Goal: Transaction & Acquisition: Purchase product/service

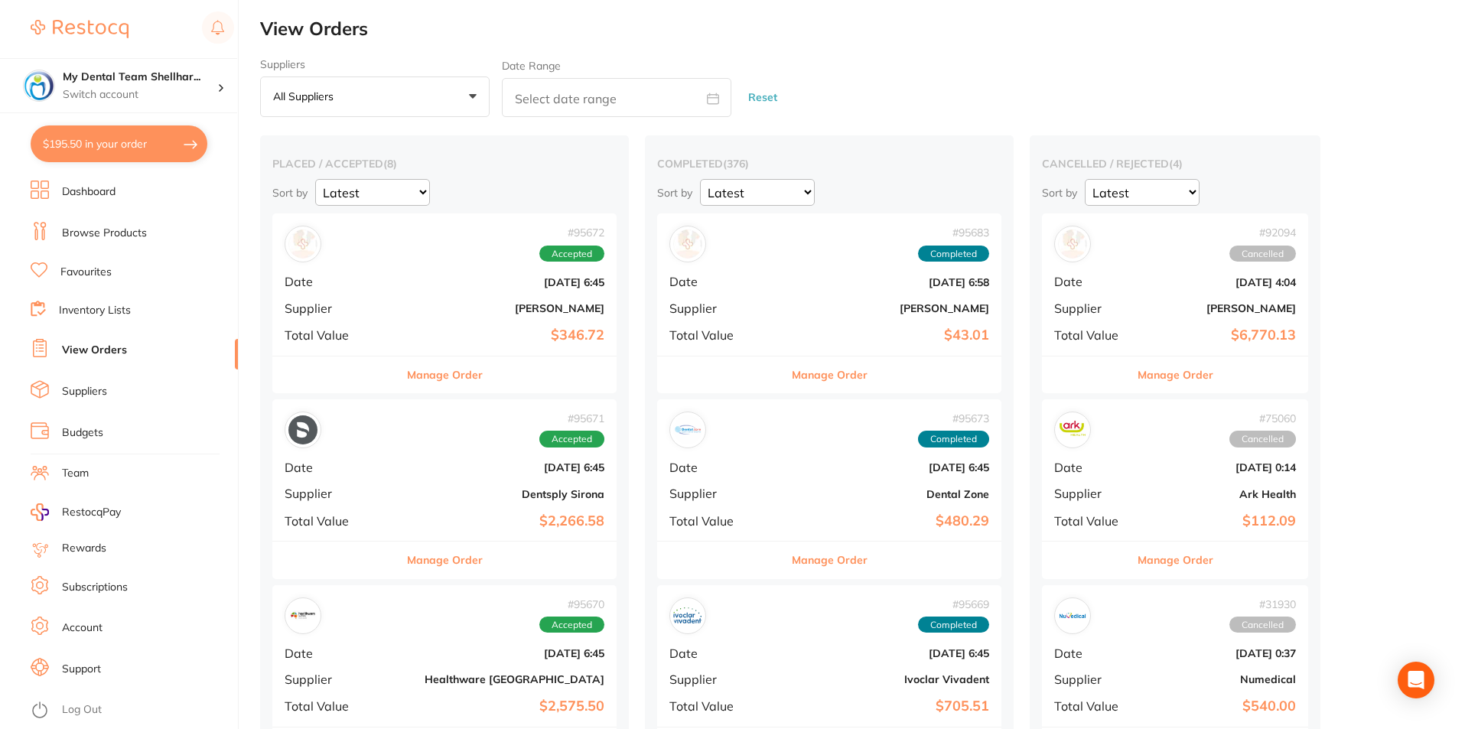
click at [102, 236] on link "Browse Products" at bounding box center [104, 233] width 85 height 15
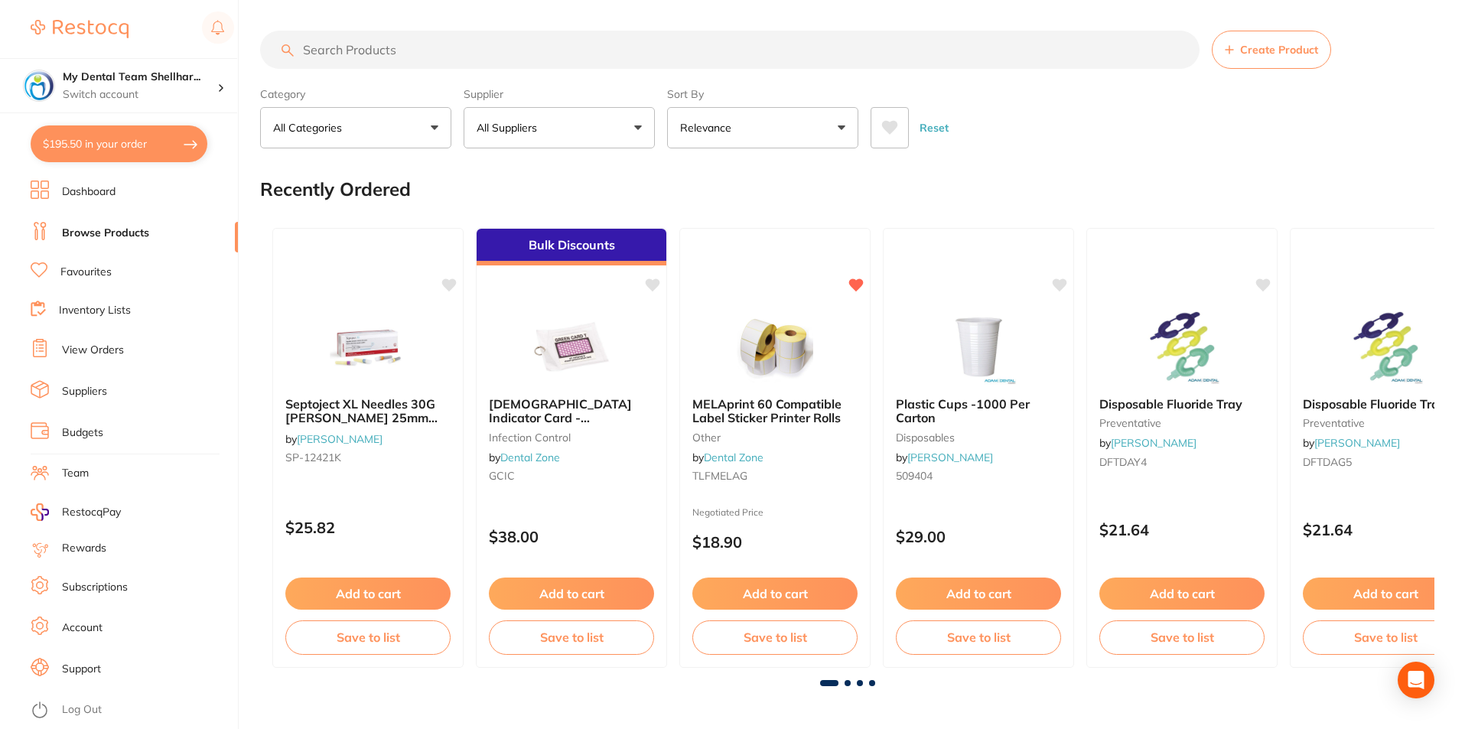
click at [360, 52] on input "search" at bounding box center [729, 50] width 939 height 38
paste input "D4ZR314014X5"
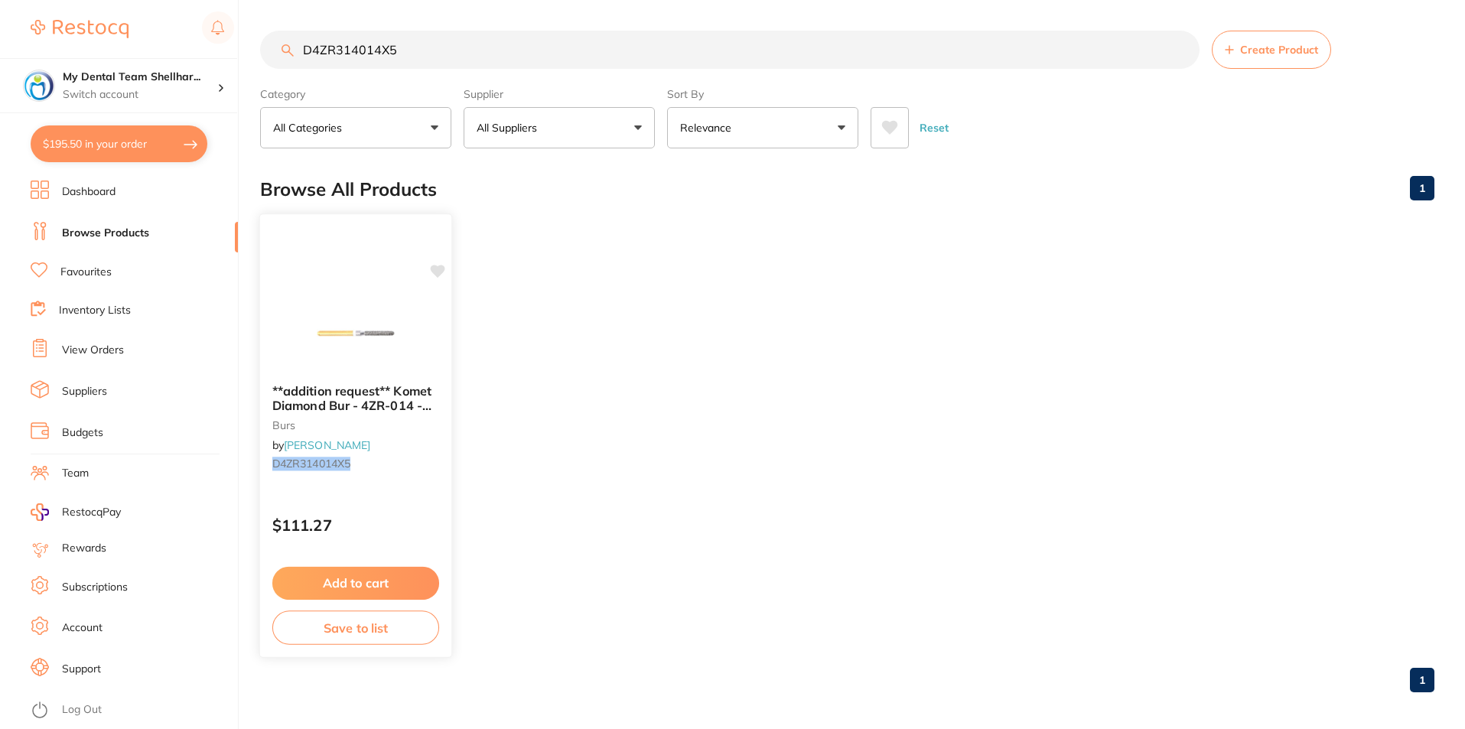
type input "D4ZR314014X5"
click at [377, 306] on img at bounding box center [355, 333] width 100 height 77
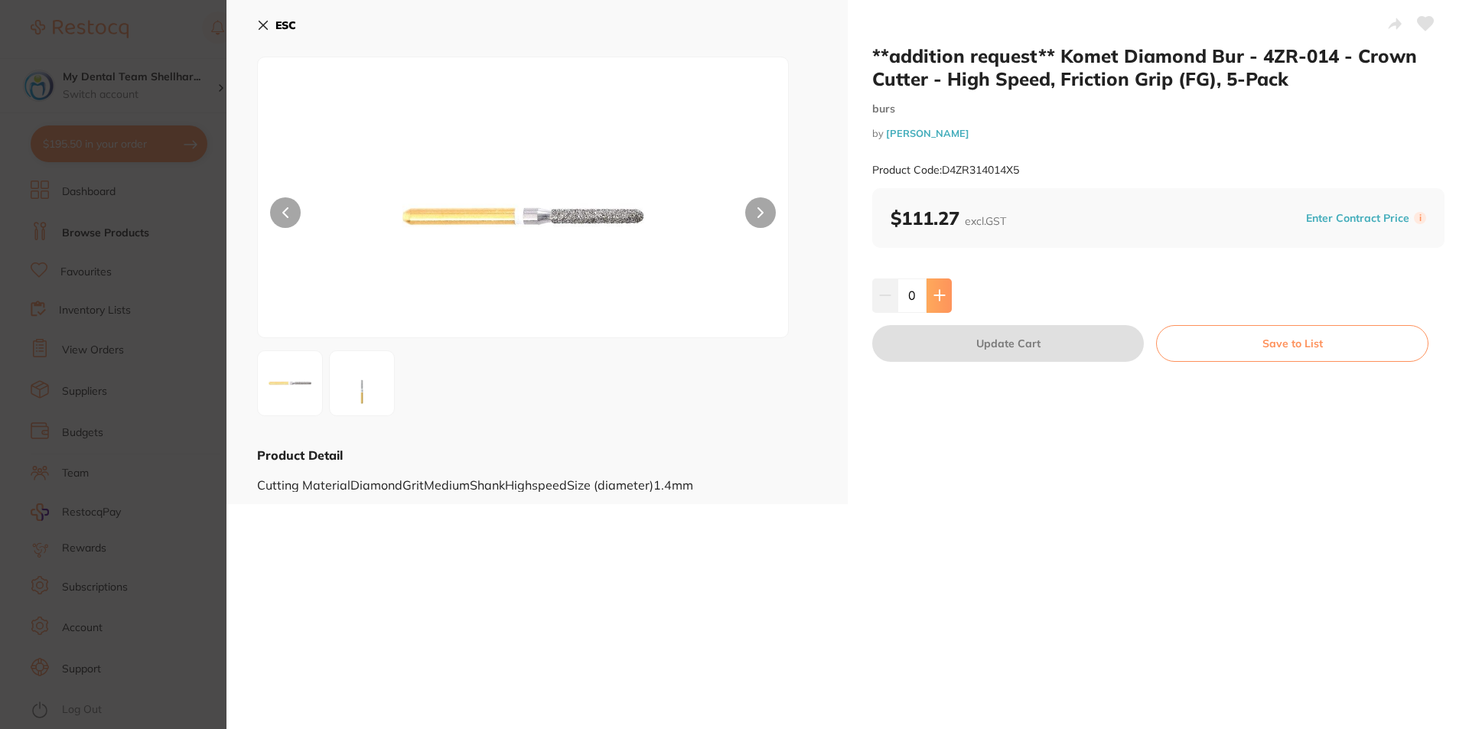
drag, startPoint x: 942, startPoint y: 291, endPoint x: 955, endPoint y: 332, distance: 42.6
click at [941, 291] on icon at bounding box center [939, 295] width 12 height 12
type input "1"
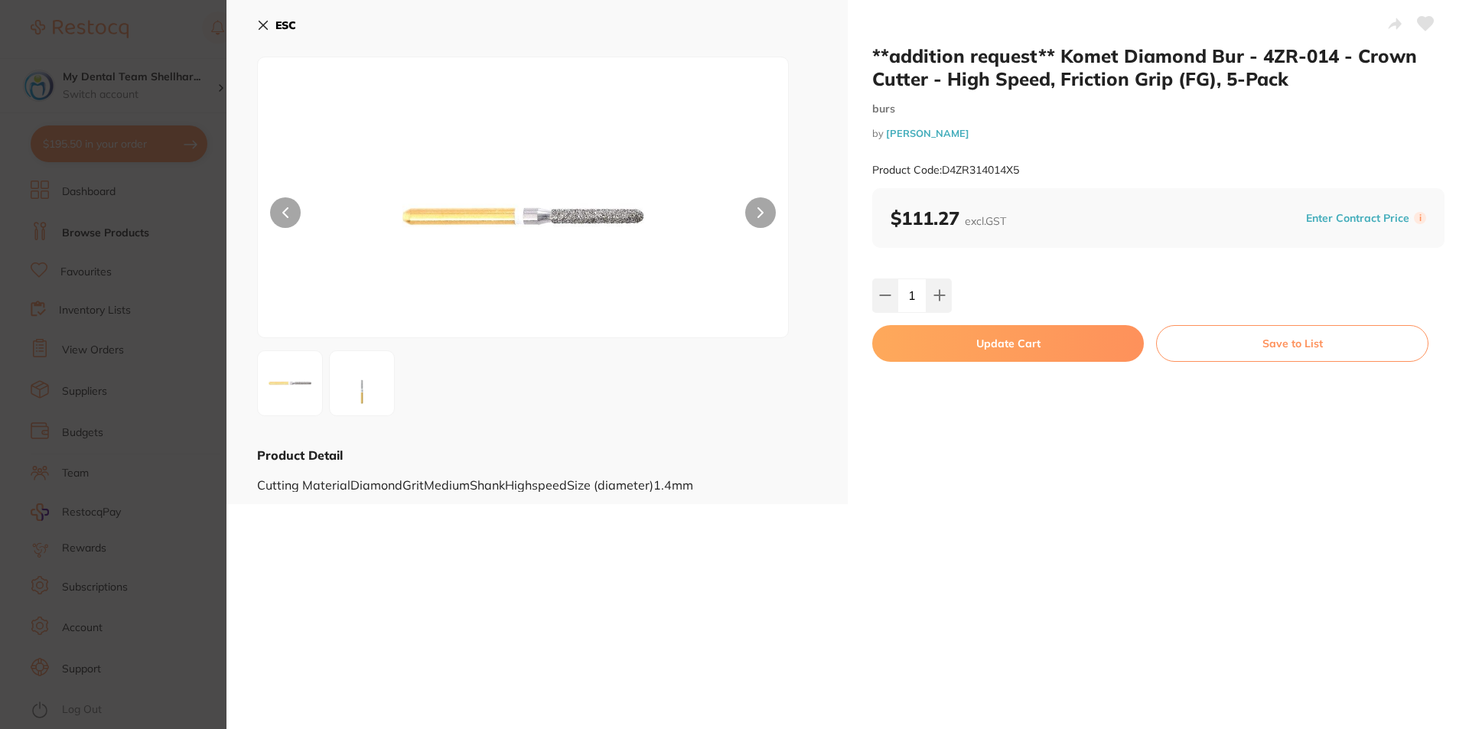
click at [965, 354] on button "Update Cart" at bounding box center [1008, 343] width 272 height 37
checkbox input "false"
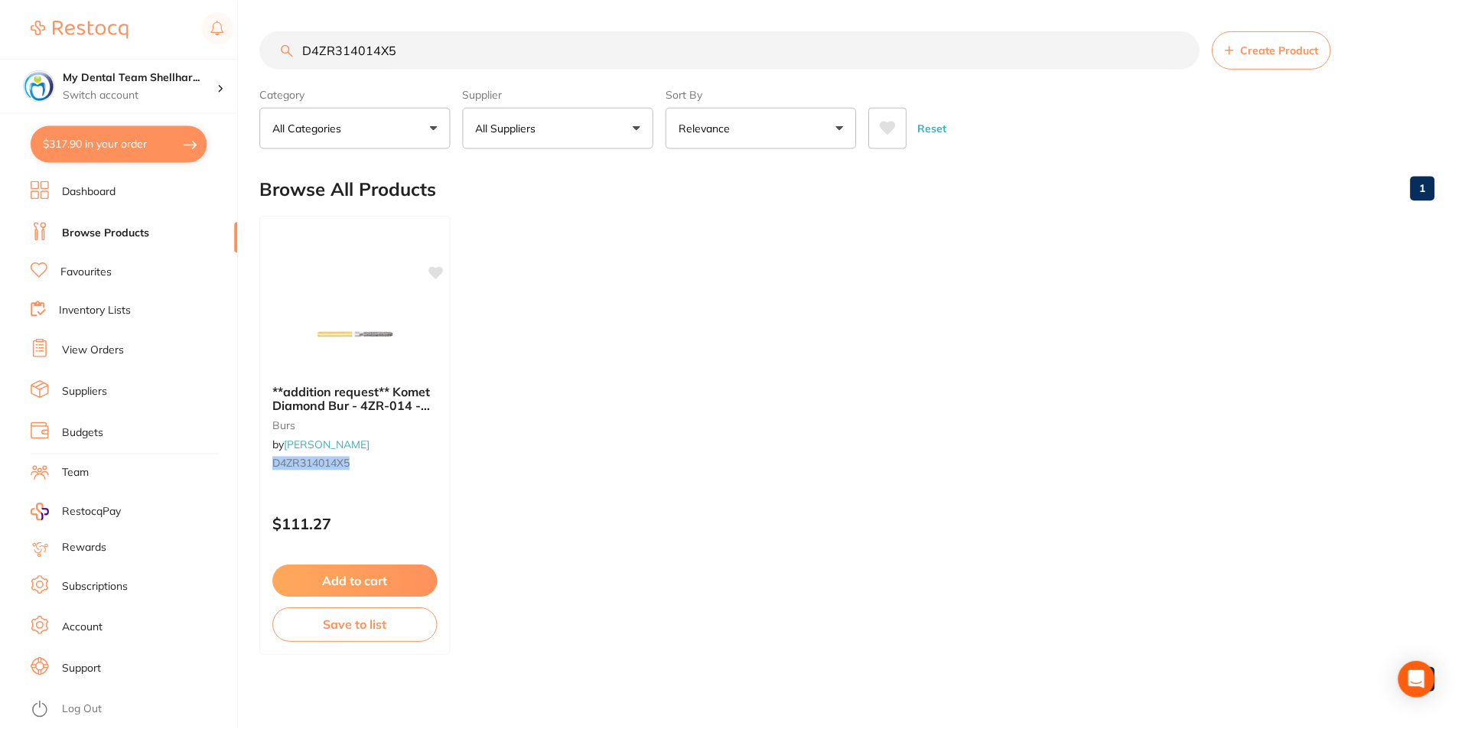
scroll to position [4, 0]
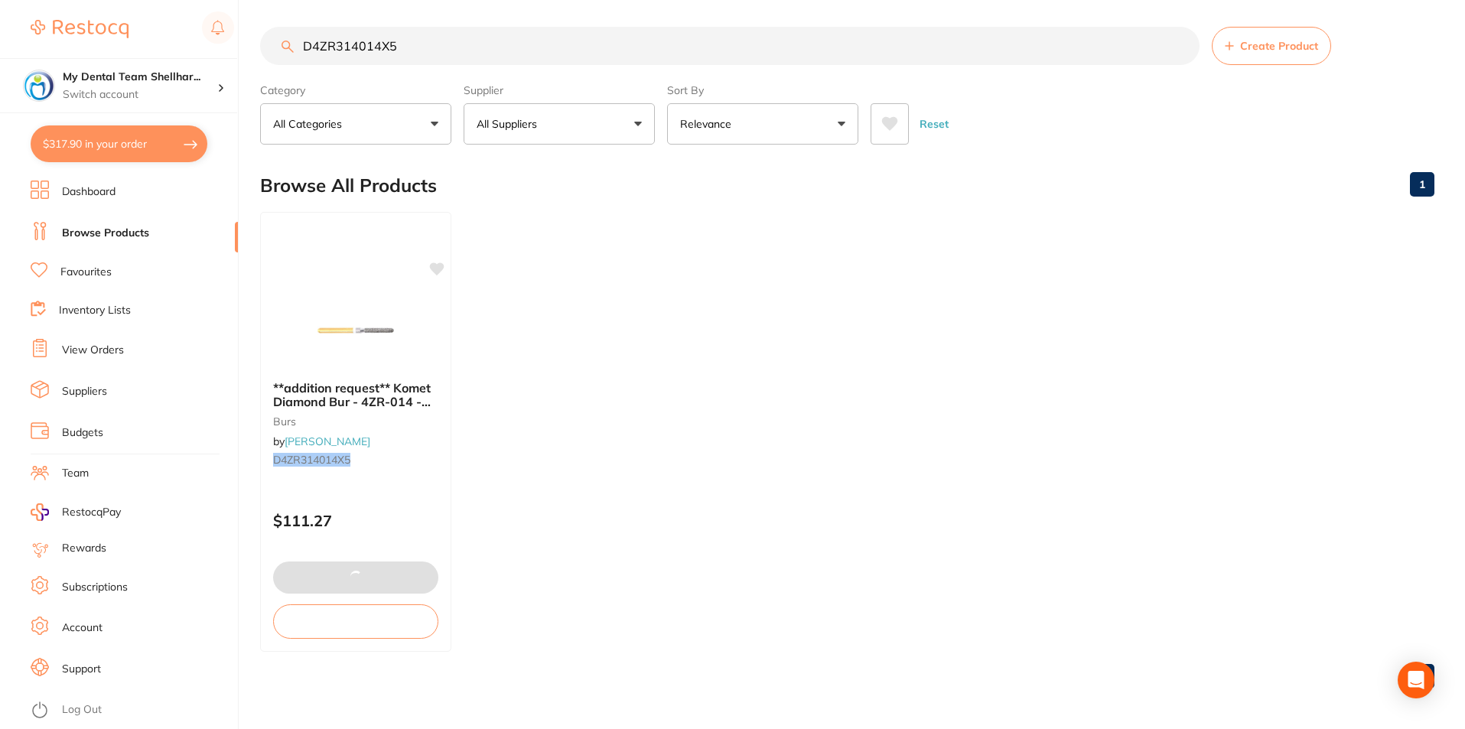
click at [122, 146] on button "$317.90 in your order" at bounding box center [119, 143] width 177 height 37
checkbox input "true"
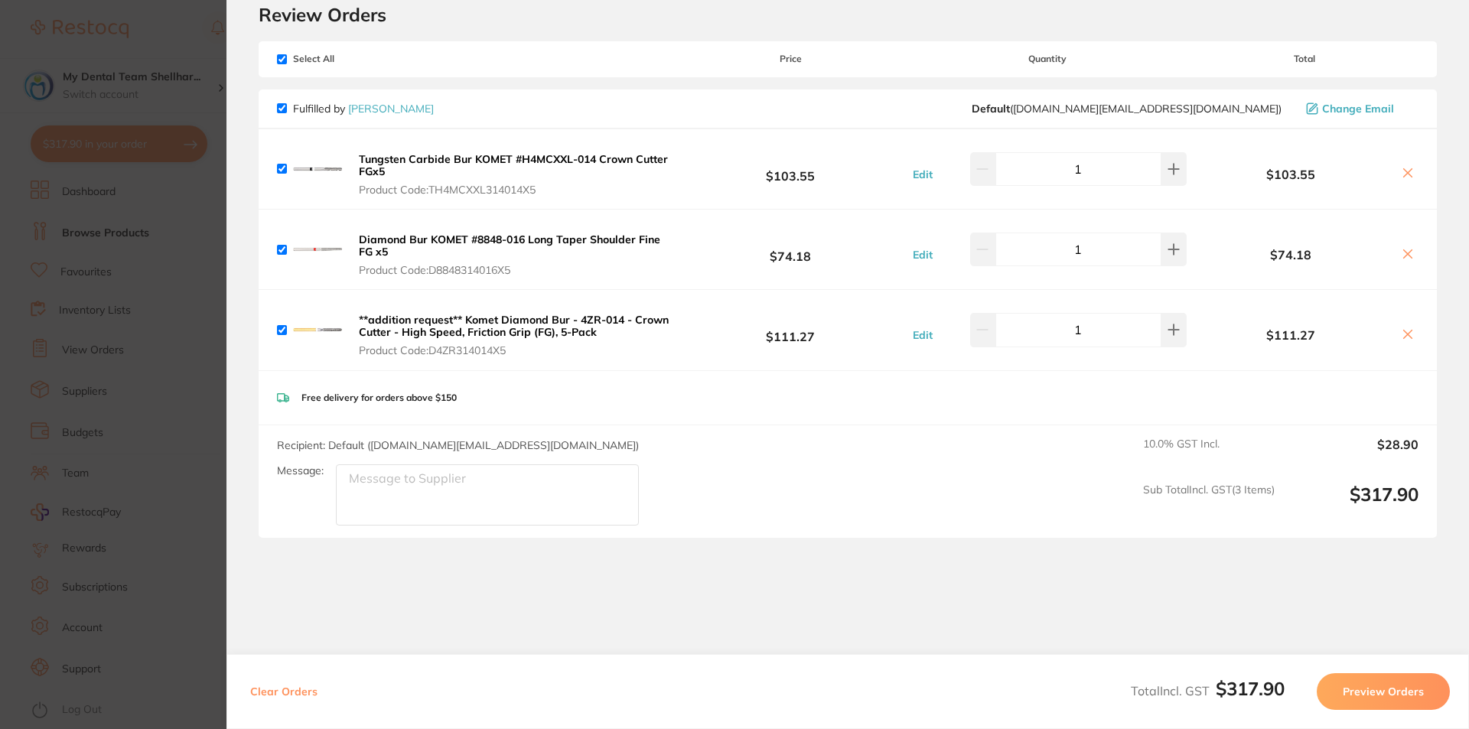
scroll to position [76, 0]
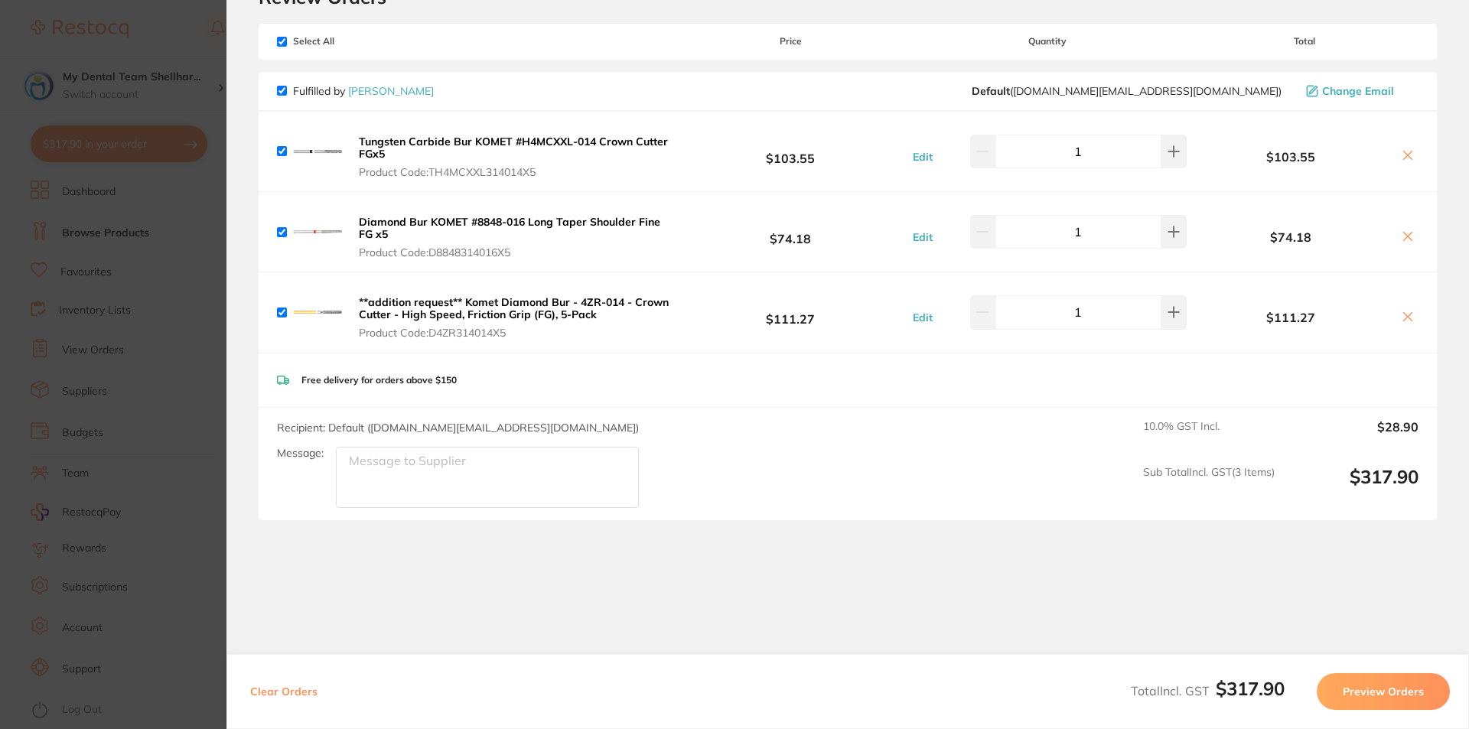
click at [1403, 711] on div "Clear Orders Total Incl. GST $317.90 Preview Orders" at bounding box center [847, 691] width 1242 height 75
click at [1403, 698] on button "Preview Orders" at bounding box center [1383, 691] width 133 height 37
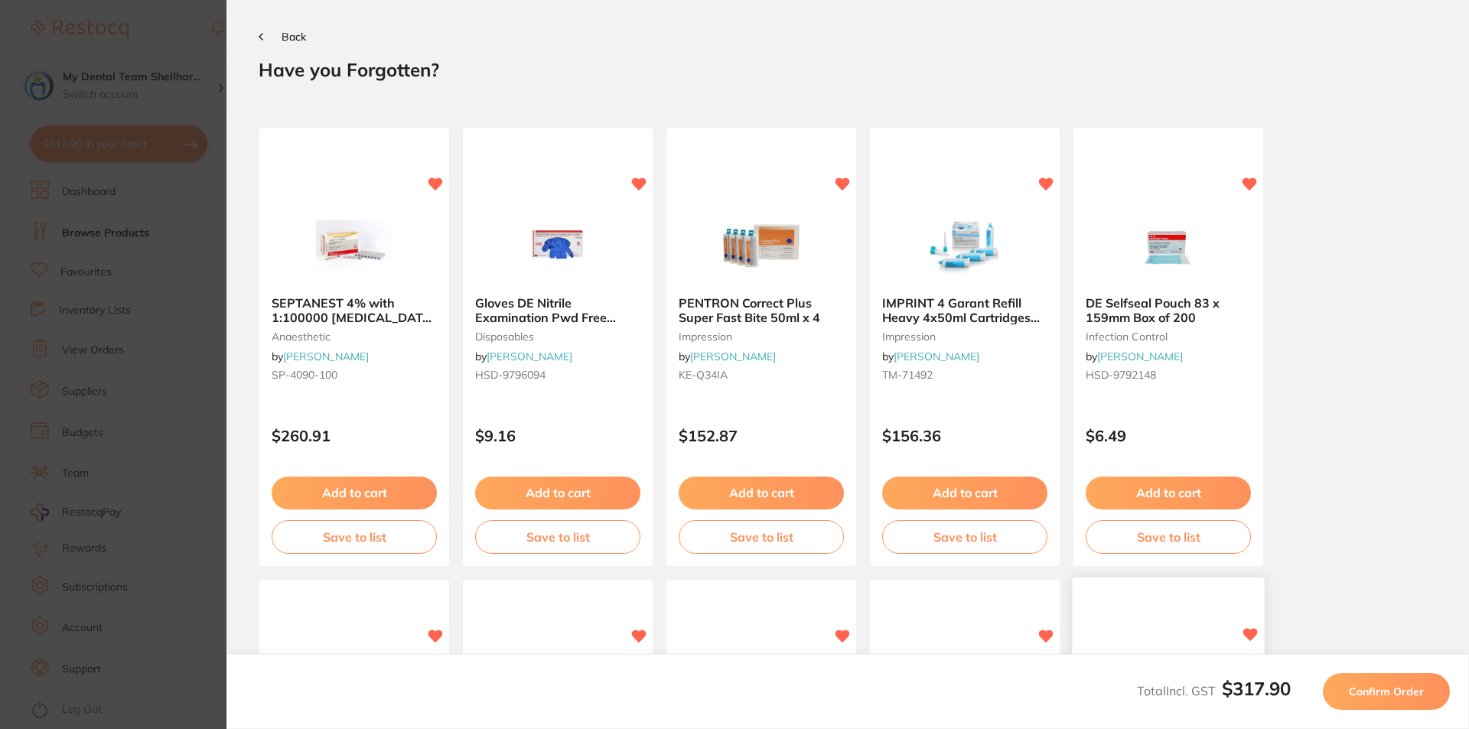
scroll to position [0, 0]
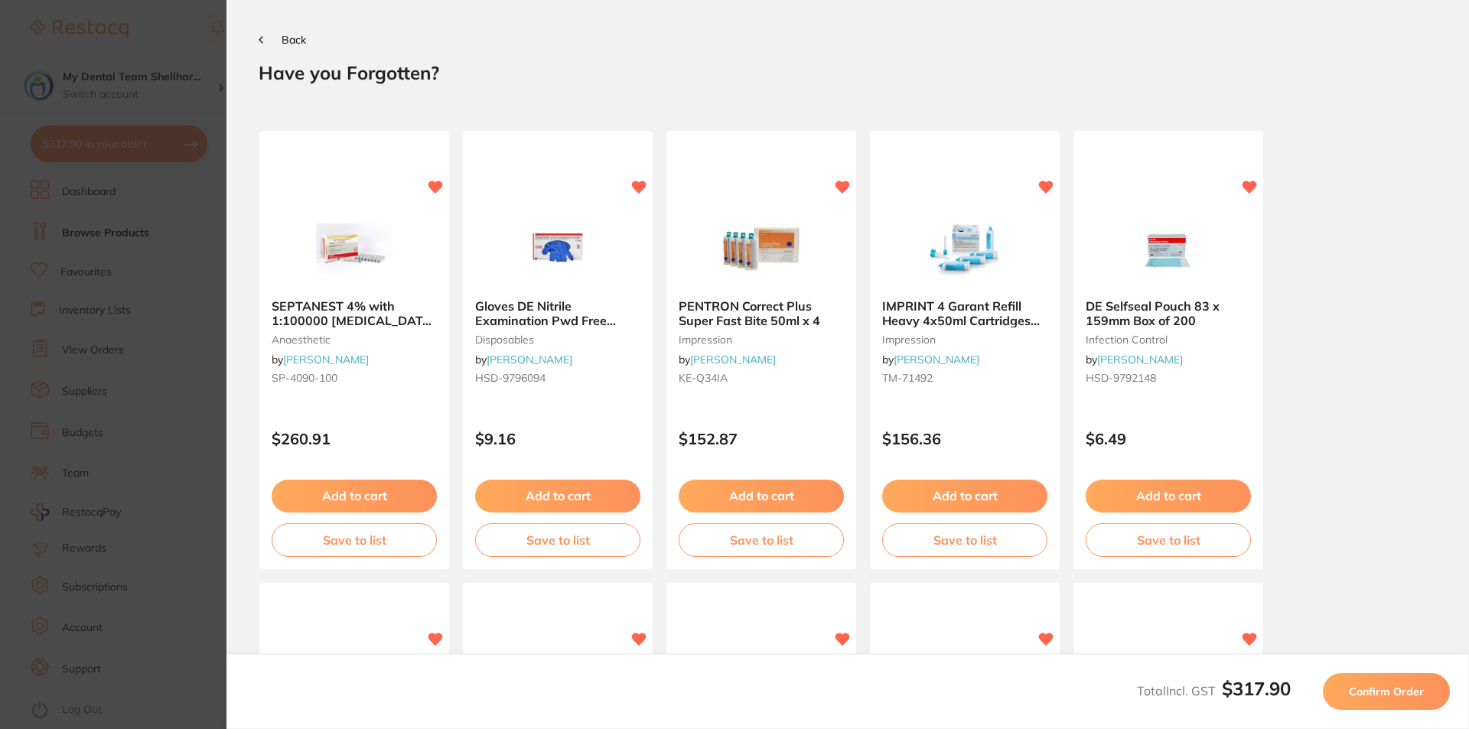
click at [1442, 712] on div "Total Incl. GST $317.90 Confirm Order" at bounding box center [847, 691] width 1242 height 75
click at [1432, 697] on button "Confirm Order" at bounding box center [1386, 691] width 127 height 37
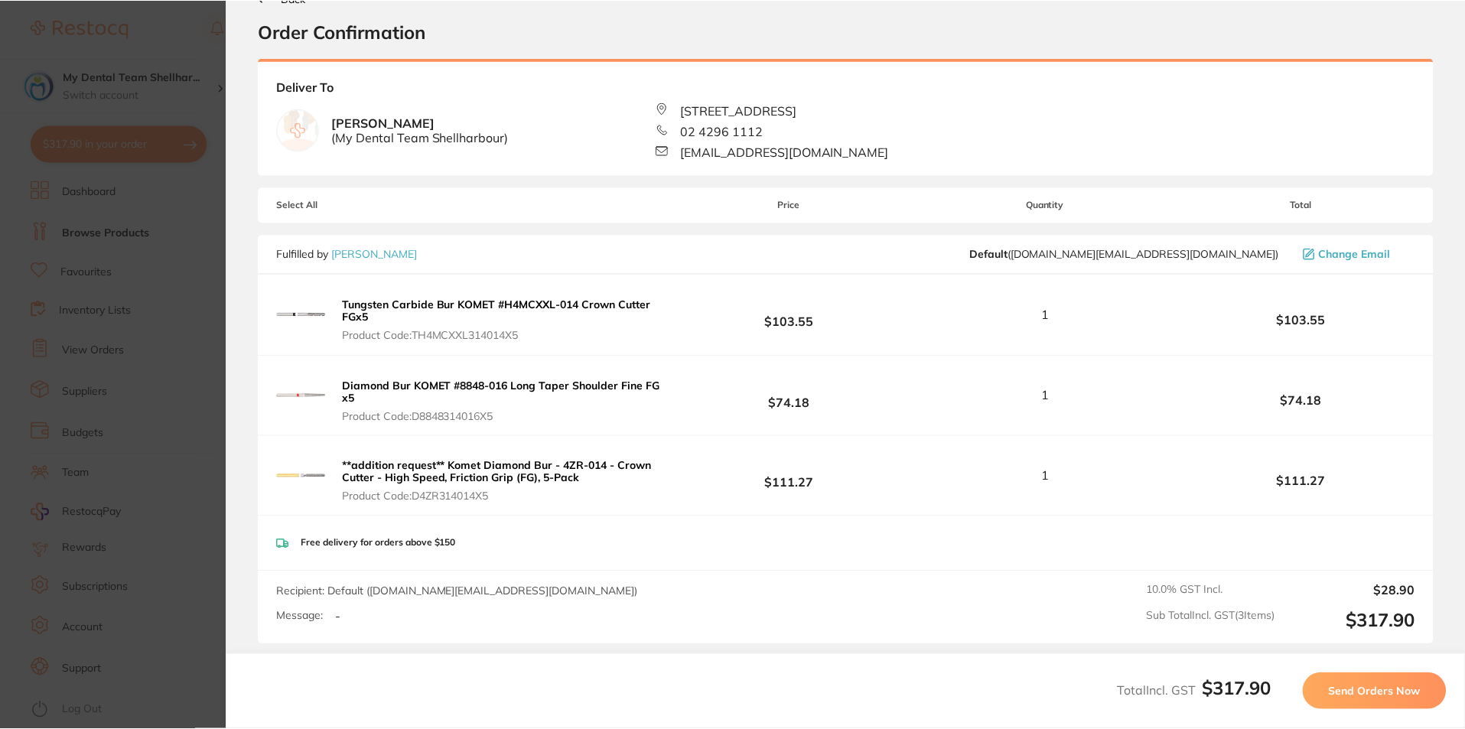
scroll to position [76, 0]
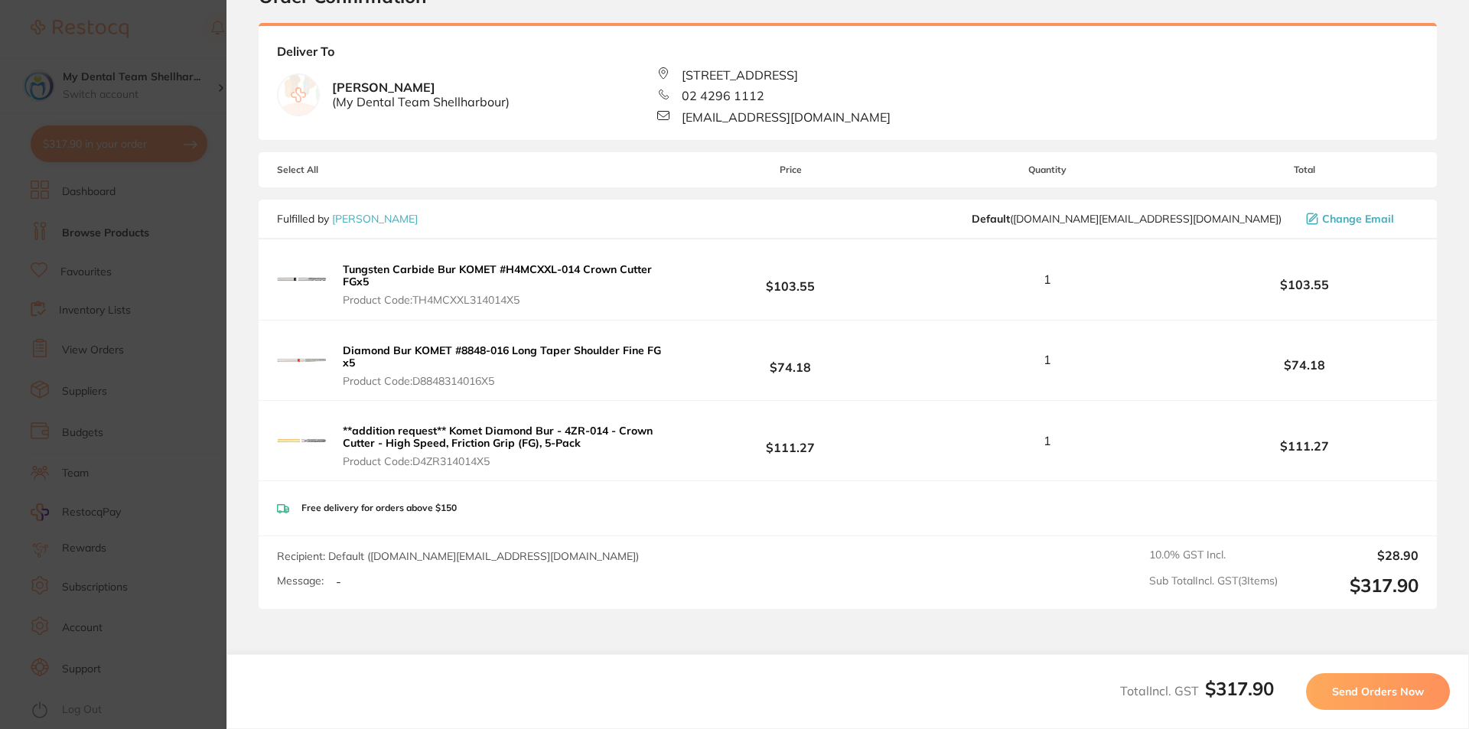
click at [1397, 697] on span "Send Orders Now" at bounding box center [1378, 692] width 92 height 14
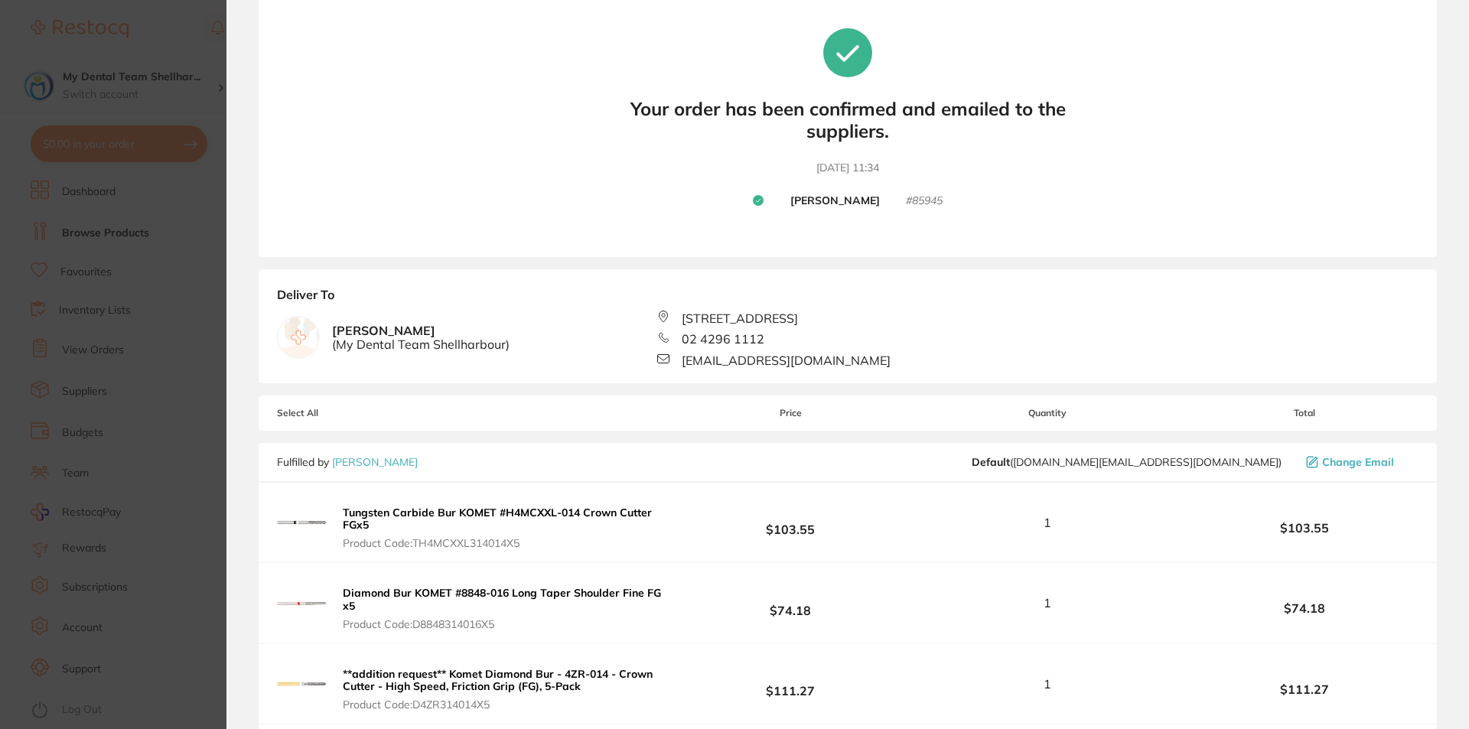
click at [149, 269] on section "Update RRP Set your pre negotiated price for this item. Item Agreed RRP (excl. …" at bounding box center [734, 364] width 1469 height 729
